Goal: Task Accomplishment & Management: Use online tool/utility

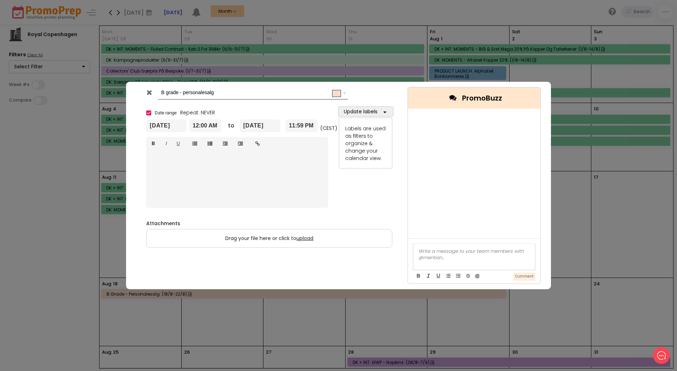
click at [151, 93] on icon at bounding box center [149, 92] width 5 height 7
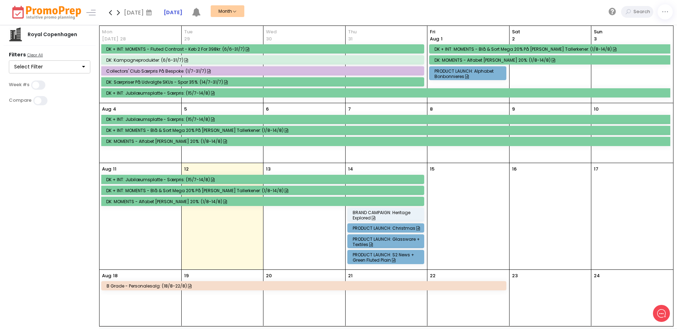
click at [399, 242] on div "PRODUCT LAUNCH: Glassware + Textiles" at bounding box center [387, 241] width 69 height 11
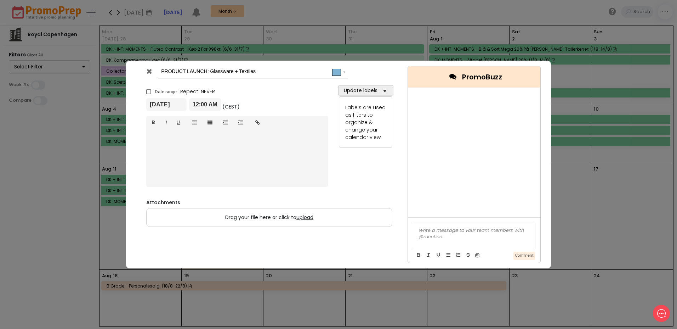
click at [148, 73] on icon at bounding box center [149, 71] width 5 height 7
